Goal: Task Accomplishment & Management: Manage account settings

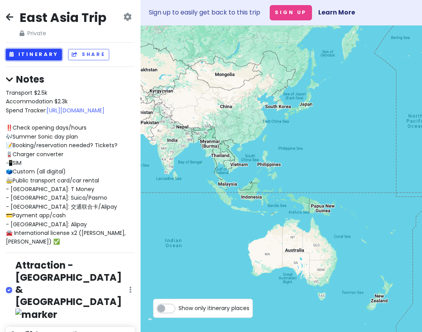
click at [47, 52] on button "Itinerary" at bounding box center [34, 54] width 56 height 11
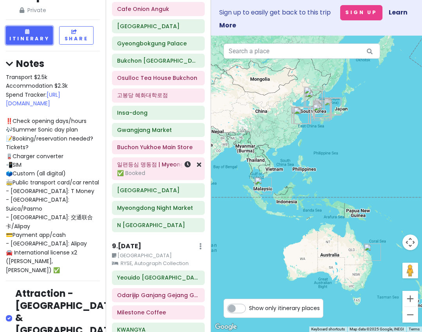
scroll to position [1293, 0]
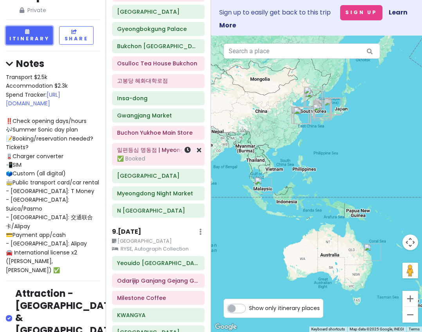
click at [148, 155] on div "✅ Booked" at bounding box center [158, 158] width 82 height 7
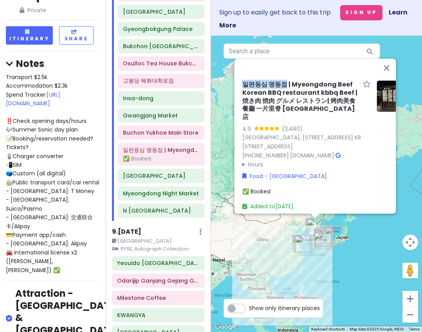
drag, startPoint x: 243, startPoint y: 87, endPoint x: 286, endPoint y: 87, distance: 43.1
click at [286, 87] on h6 "일편등심 명동점 | Myeongdong Beef Korean BBQ restaurant kbbq Beef | 焼き肉 焼肉 グルメ レストラン| …" at bounding box center [301, 101] width 118 height 41
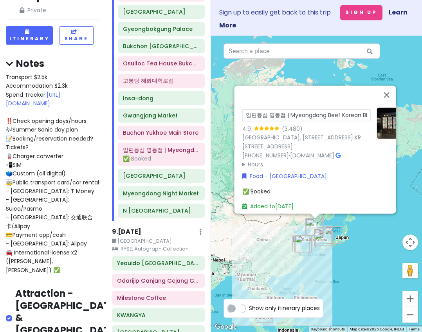
scroll to position [0, 220]
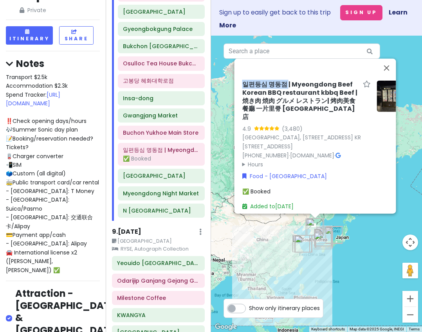
drag, startPoint x: 289, startPoint y: 86, endPoint x: 245, endPoint y: 89, distance: 44.0
click at [245, 89] on h6 "일편등심 명동점 | Myeongdong Beef Korean BBQ restaurant kbbq Beef | 焼き肉 焼肉 グルメ レストラン| …" at bounding box center [301, 101] width 118 height 41
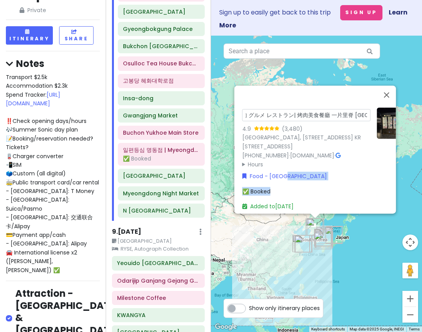
scroll to position [0, 22]
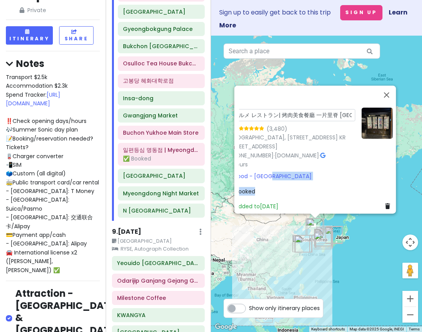
click at [387, 176] on div "일편등심 명동점 | Myeongdong Beef Korean BBQ restaurant kbbq Beef | 焼き肉 焼肉 グルメ レストラン| …" at bounding box center [310, 159] width 172 height 109
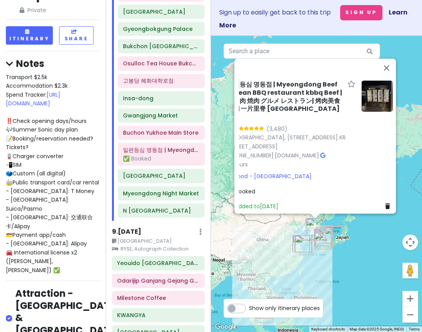
scroll to position [0, 0]
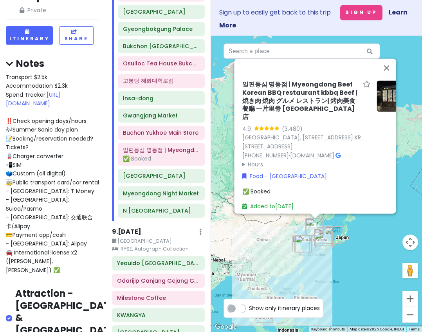
drag, startPoint x: 241, startPoint y: 88, endPoint x: 266, endPoint y: 88, distance: 25.5
click at [255, 88] on h6 "일편등심 명동점 | Myeongdong Beef Korean BBQ restaurant kbbq Beef | 焼き肉 焼肉 グルメ レストラン| …" at bounding box center [301, 101] width 118 height 41
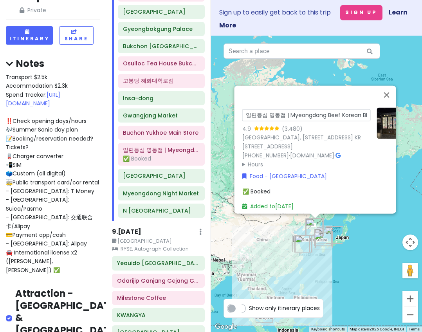
scroll to position [0, 220]
click at [289, 110] on input "일편등심 명동점 | Myeongdong Beef Korean BBQ restaurant kbbq Beef | 焼き肉 焼肉 グルメ レストラン| …" at bounding box center [306, 115] width 128 height 12
drag, startPoint x: 285, startPoint y: 109, endPoint x: 201, endPoint y: 112, distance: 84.2
click at [192, 112] on div "East Asia Trip Private Change Dates Make a Copy Delete Trip Go Pro ⚡️ Give Feed…" at bounding box center [211, 166] width 422 height 332
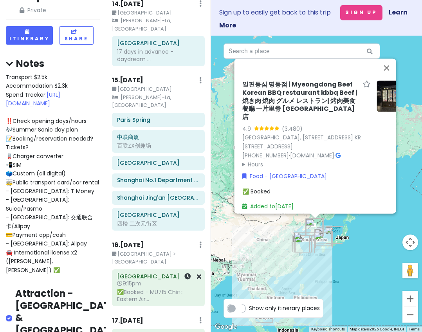
scroll to position [2353, 0]
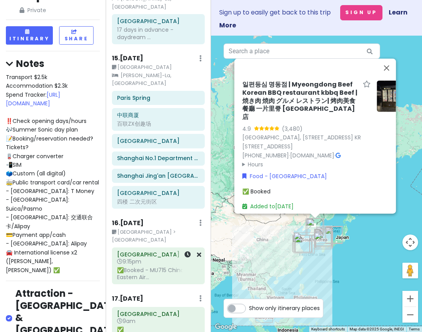
click at [148, 251] on h6 "[GEOGRAPHIC_DATA]" at bounding box center [158, 254] width 82 height 7
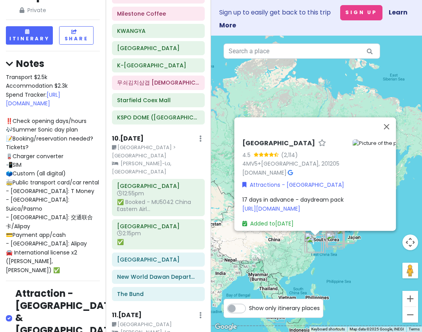
scroll to position [1569, 0]
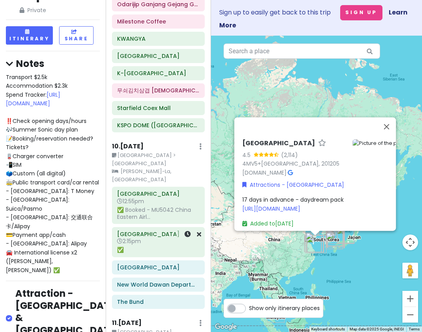
click at [157, 238] on h6 "2:15pm" at bounding box center [158, 241] width 82 height 7
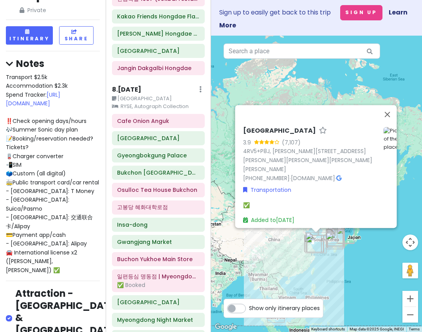
scroll to position [1138, 0]
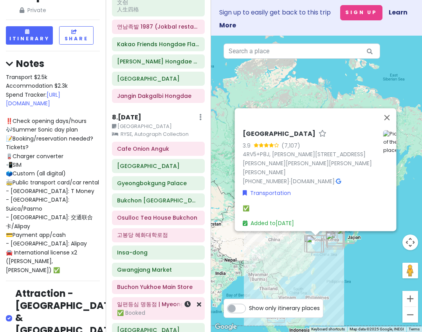
click at [152, 301] on h6 "일편등심 명동점 | Myeongdong Beef Korean BBQ restaurant kbbq Beef | 焼き肉 焼肉 グルメ レストラン| …" at bounding box center [158, 304] width 82 height 7
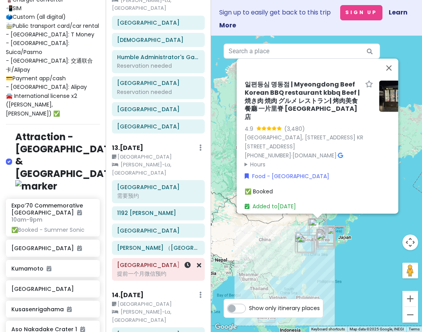
scroll to position [2118, 0]
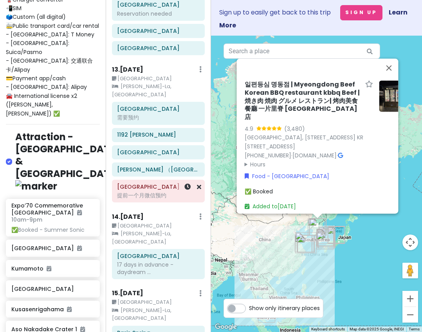
click at [158, 183] on h6 "[GEOGRAPHIC_DATA]" at bounding box center [158, 186] width 82 height 7
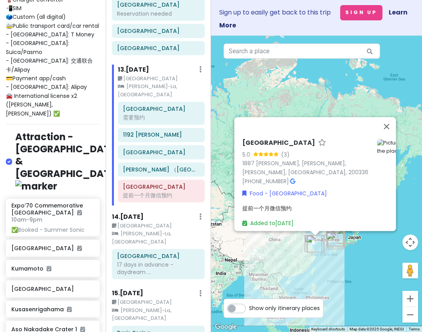
click at [295, 179] on icon at bounding box center [292, 181] width 5 height 5
drag, startPoint x: 275, startPoint y: 139, endPoint x: 244, endPoint y: 139, distance: 31.0
click at [244, 139] on div "[GEOGRAPHIC_DATA]" at bounding box center [306, 144] width 129 height 11
copy h6 "[GEOGRAPHIC_DATA]"
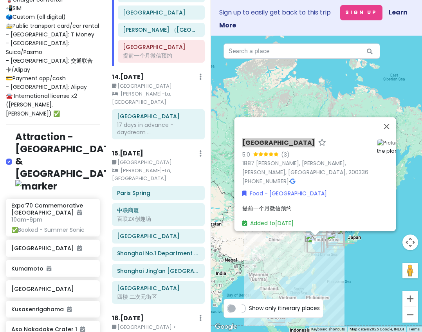
scroll to position [2274, 0]
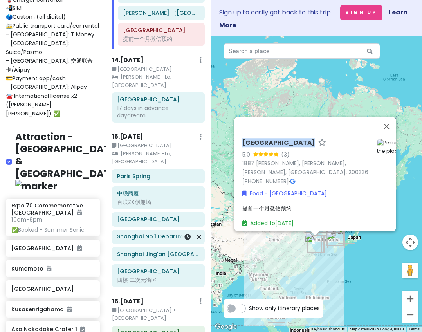
click at [153, 230] on div "Shanghai No.1 Department Store" at bounding box center [158, 237] width 93 height 14
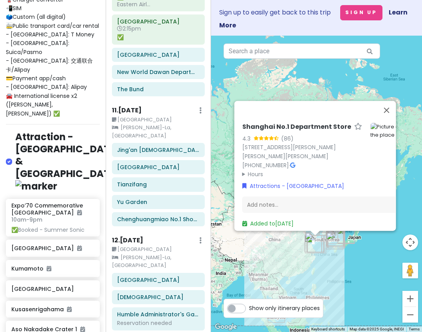
scroll to position [1765, 0]
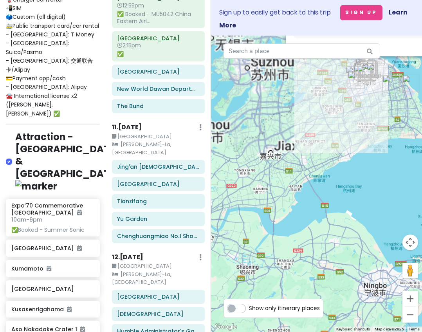
drag, startPoint x: 297, startPoint y: 215, endPoint x: 287, endPoint y: 262, distance: 47.8
click at [294, 253] on div "Shanghai No.1 Department Store 4.3 (86) [STREET_ADDRESS][PERSON_NAME][PERSON_NA…" at bounding box center [316, 184] width 211 height 297
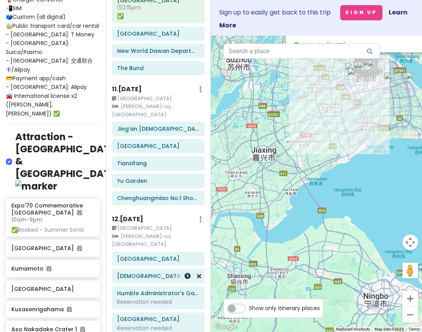
scroll to position [1804, 0]
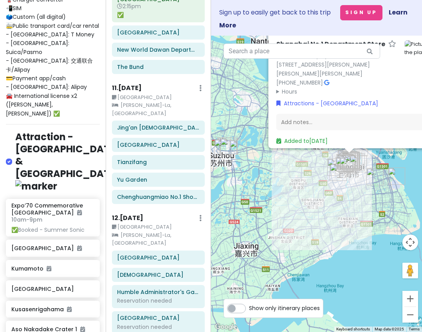
click at [229, 169] on div "Shanghai No.1 Department Store 4.3 (86) [STREET_ADDRESS][PERSON_NAME][PERSON_NA…" at bounding box center [316, 184] width 211 height 297
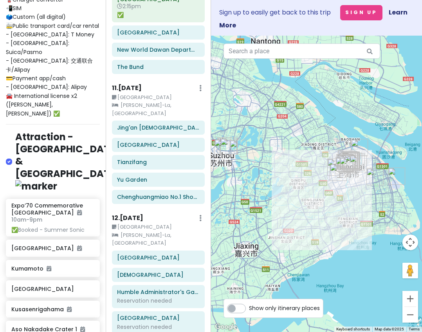
click at [226, 162] on div at bounding box center [316, 184] width 211 height 297
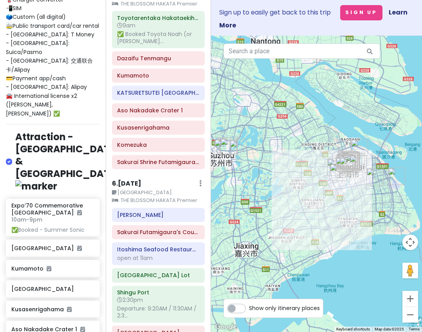
scroll to position [394, 0]
